Goal: Task Accomplishment & Management: Use online tool/utility

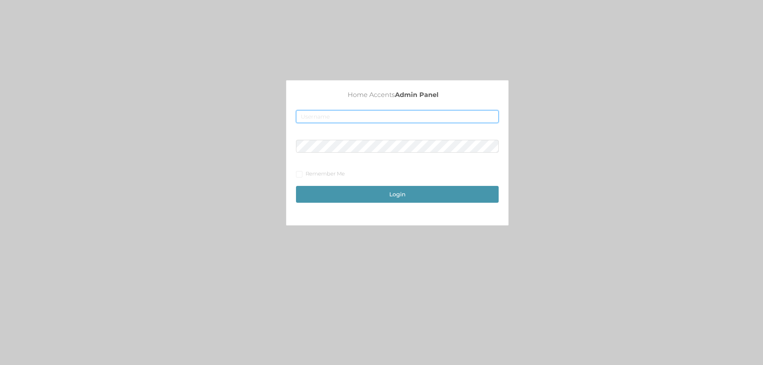
type input "[EMAIL_ADDRESS][DOMAIN_NAME]"
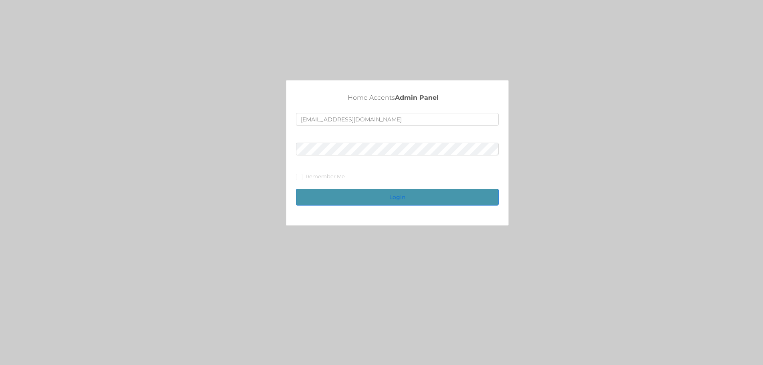
click at [405, 191] on button "Login" at bounding box center [397, 197] width 203 height 17
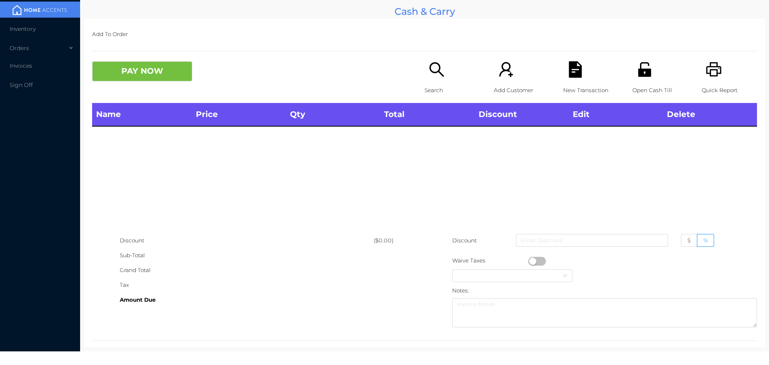
click at [644, 69] on icon "icon: unlock" at bounding box center [644, 69] width 13 height 14
click at [643, 77] on icon "icon: unlock" at bounding box center [644, 69] width 16 height 16
click at [642, 76] on icon "icon: unlock" at bounding box center [644, 69] width 13 height 14
click at [643, 75] on icon "icon: unlock" at bounding box center [644, 69] width 13 height 14
click at [646, 73] on icon "icon: unlock" at bounding box center [644, 69] width 16 height 16
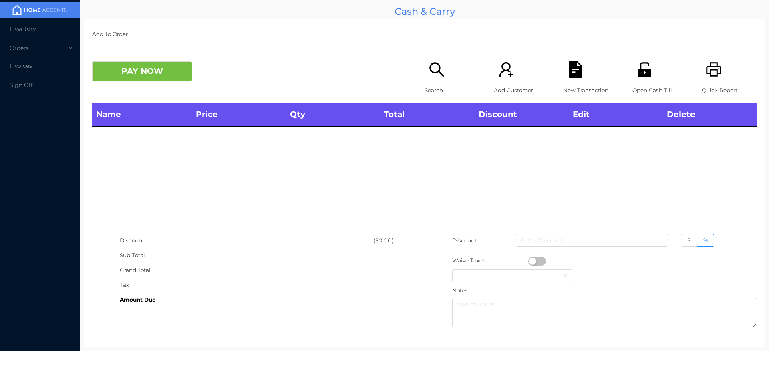
click at [646, 69] on icon "icon: unlock" at bounding box center [644, 69] width 16 height 16
click at [645, 69] on icon "icon: unlock" at bounding box center [644, 69] width 13 height 14
click at [643, 74] on icon "icon: unlock" at bounding box center [644, 69] width 13 height 14
click at [641, 76] on icon "icon: unlock" at bounding box center [644, 69] width 13 height 14
click at [639, 74] on icon "icon: unlock" at bounding box center [644, 69] width 13 height 14
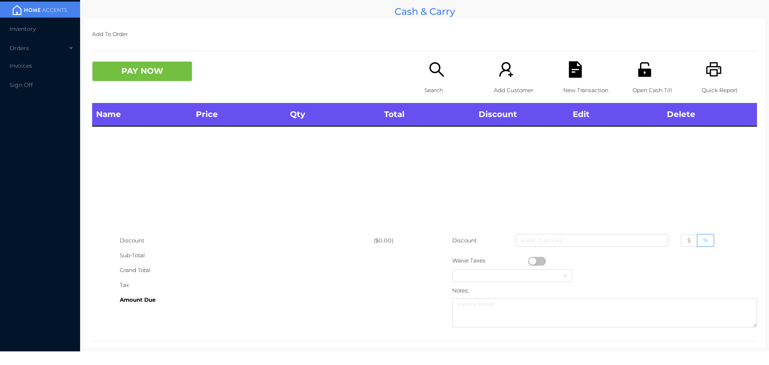
click at [638, 72] on icon "icon: unlock" at bounding box center [644, 69] width 13 height 14
click at [638, 74] on icon "icon: unlock" at bounding box center [644, 69] width 13 height 14
click at [638, 73] on icon "icon: unlock" at bounding box center [644, 69] width 13 height 14
click at [638, 74] on icon "icon: unlock" at bounding box center [644, 69] width 13 height 14
click at [639, 68] on icon "icon: unlock" at bounding box center [644, 69] width 16 height 16
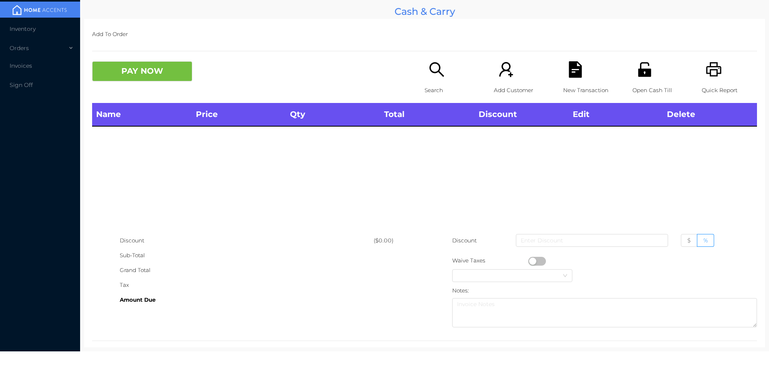
click at [643, 74] on icon "icon: unlock" at bounding box center [644, 69] width 13 height 14
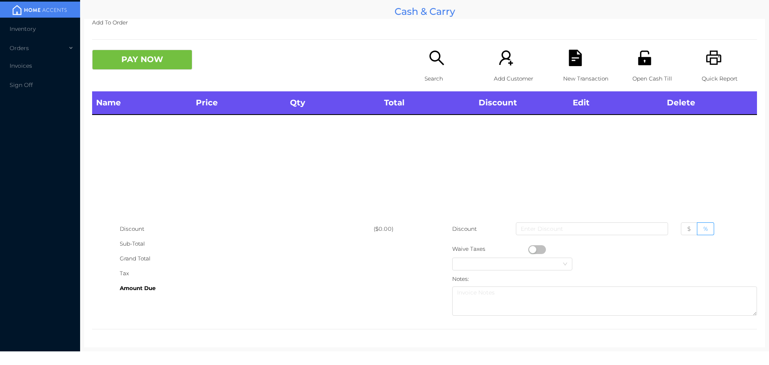
click at [650, 62] on div "Open Cash Till" at bounding box center [659, 71] width 55 height 42
click at [640, 58] on icon "icon: unlock" at bounding box center [644, 57] width 13 height 14
click at [686, 179] on div "Name Price Qty Total Discount Edit Delete" at bounding box center [424, 156] width 665 height 130
click at [644, 61] on icon "icon: unlock" at bounding box center [644, 57] width 13 height 14
click at [645, 54] on icon "icon: unlock" at bounding box center [644, 58] width 16 height 16
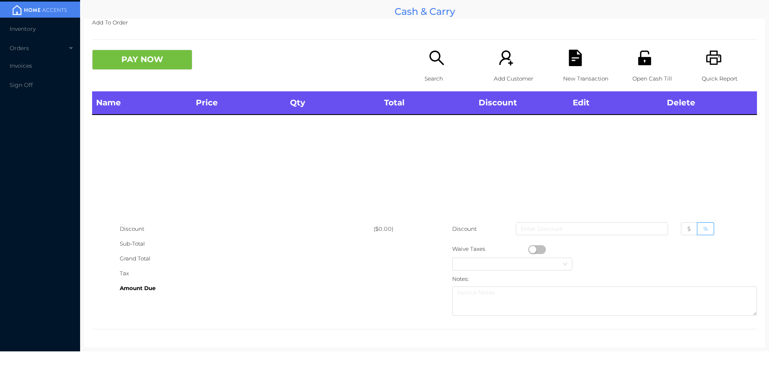
click at [648, 58] on div "Open Cash Till" at bounding box center [659, 71] width 55 height 42
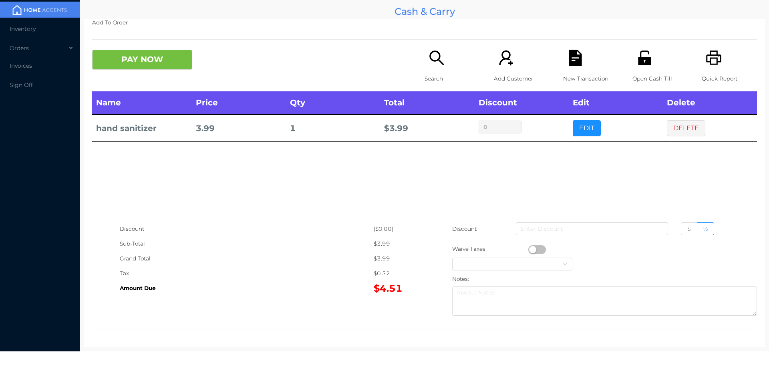
click at [679, 133] on button "DELETE" at bounding box center [686, 128] width 38 height 16
